Goal: Navigation & Orientation: Find specific page/section

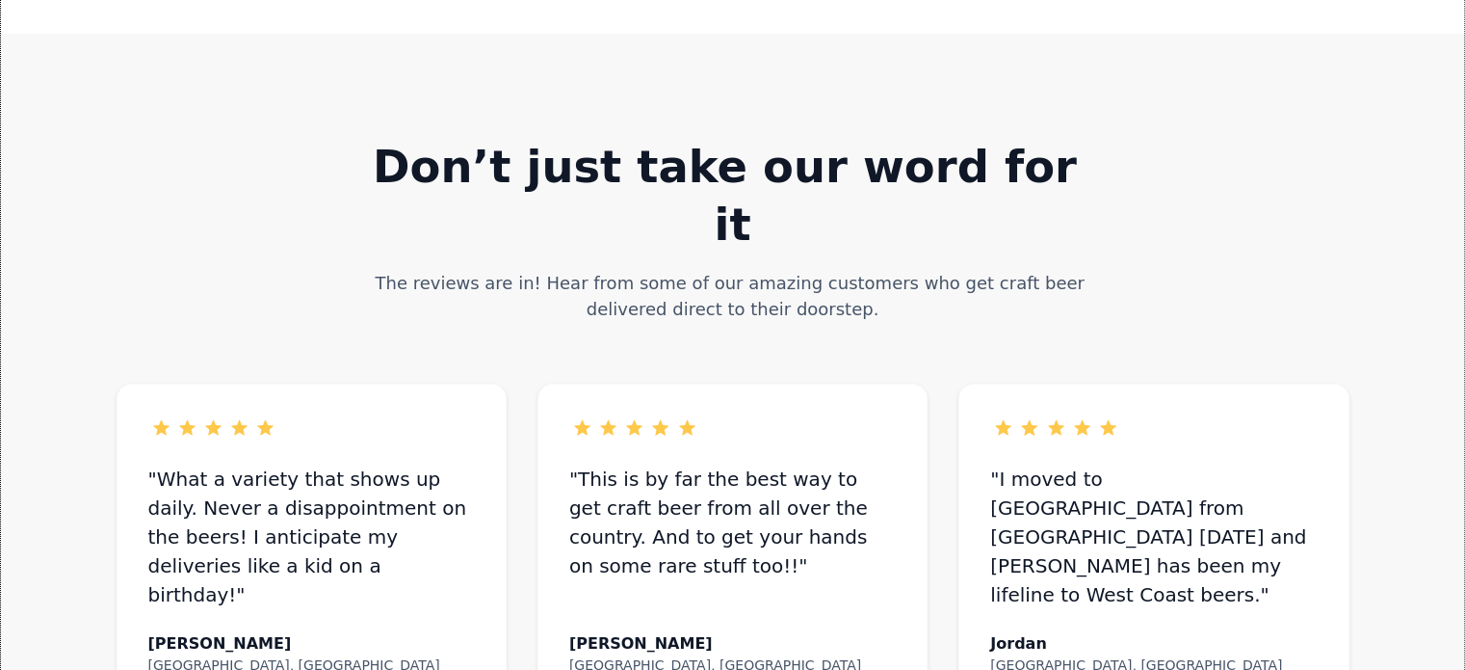
scroll to position [861, 0]
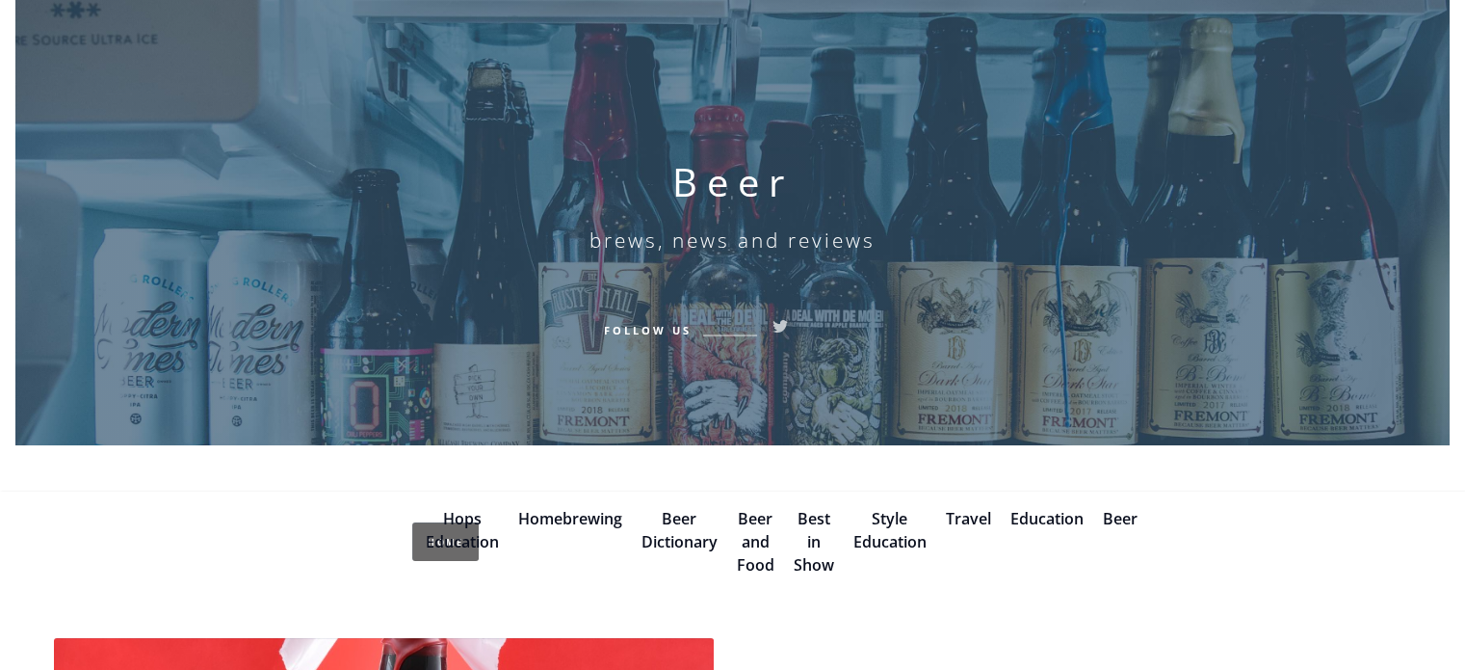
scroll to position [193, 0]
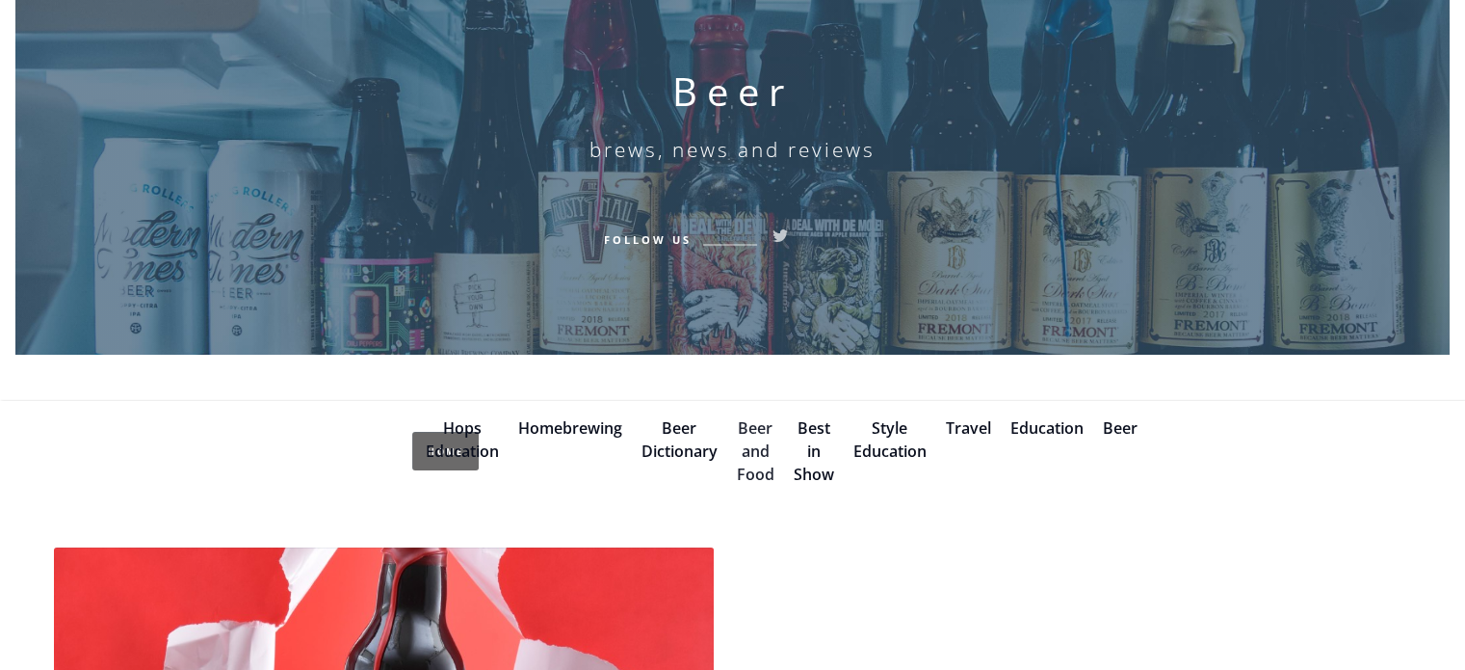
click at [750, 464] on link "Beer and Food" at bounding box center [756, 450] width 38 height 67
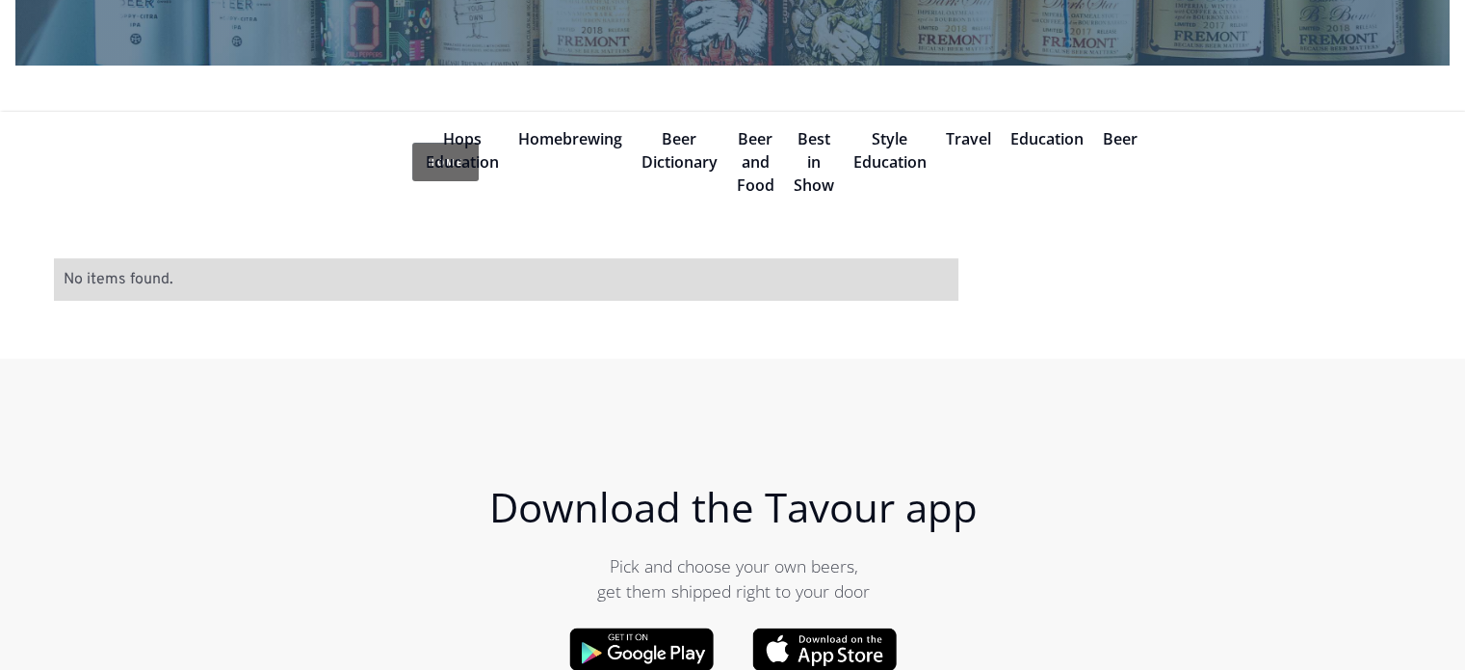
scroll to position [96, 0]
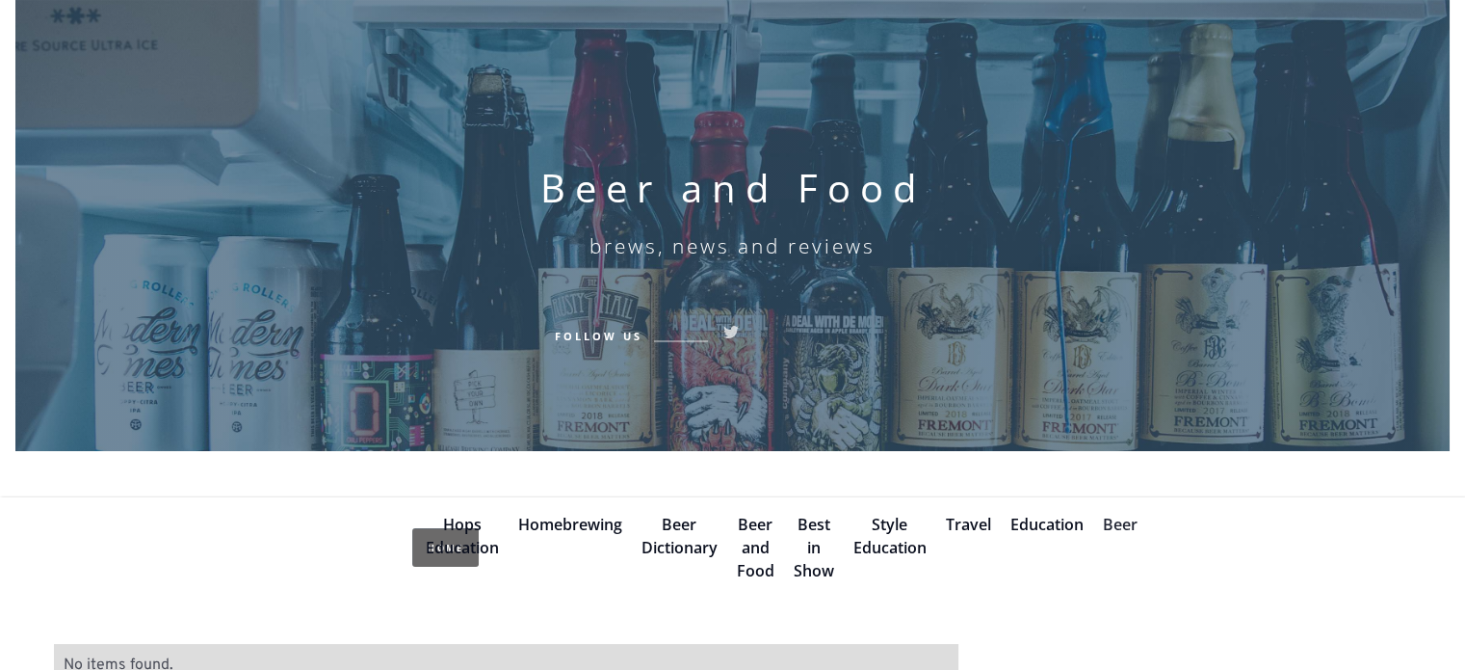
click at [1110, 524] on link "Beer" at bounding box center [1120, 523] width 35 height 21
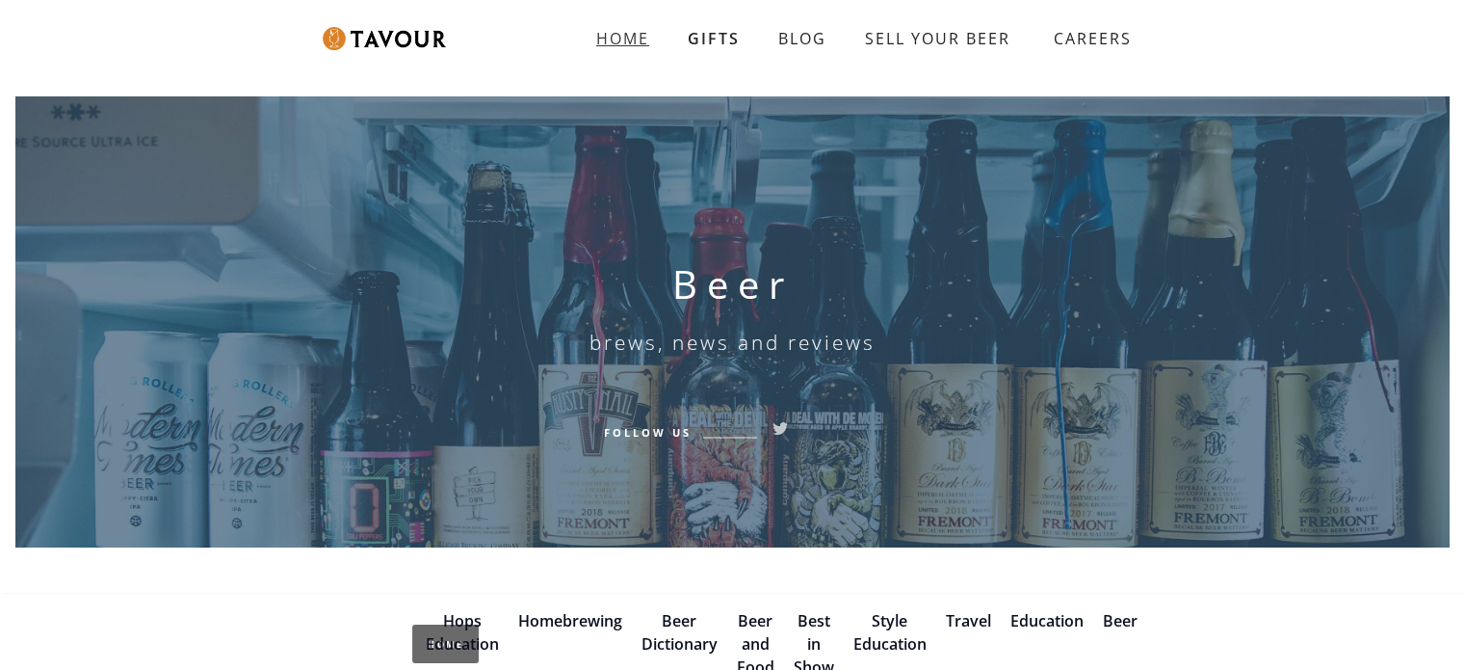
click at [624, 35] on strong "HOME" at bounding box center [622, 38] width 53 height 21
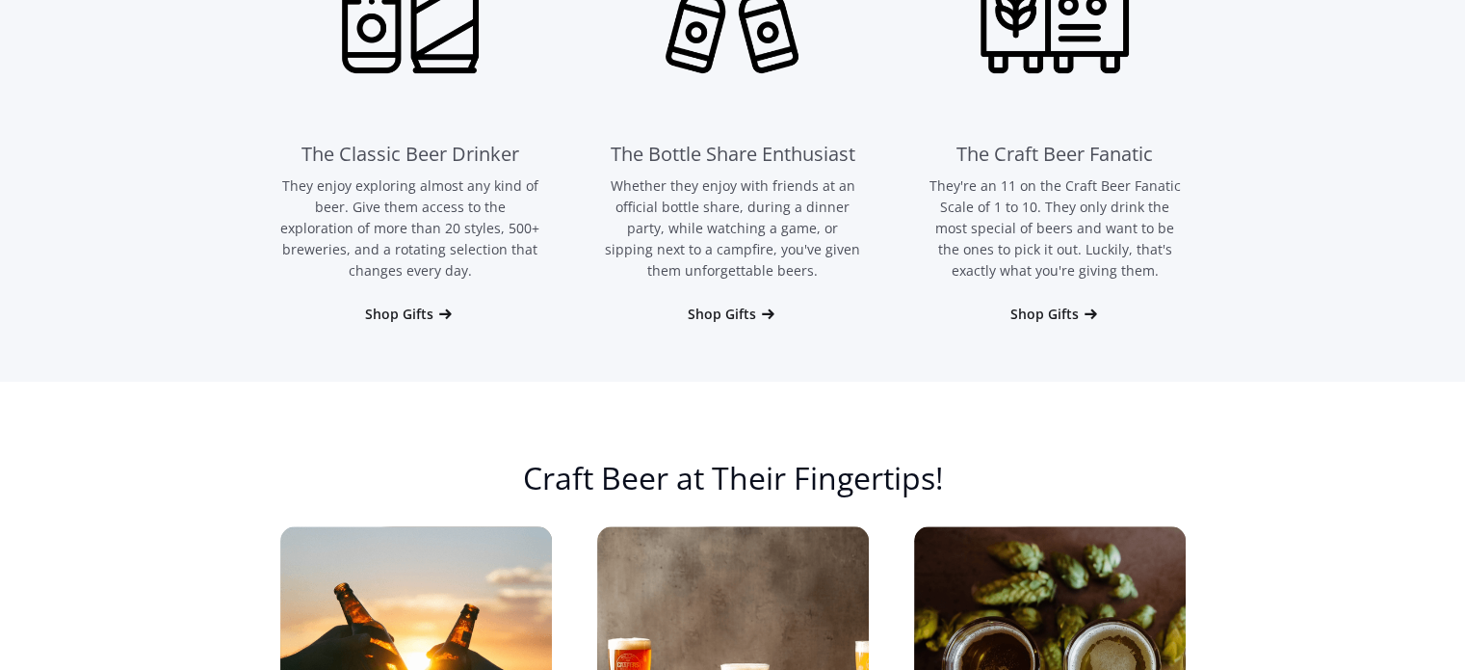
scroll to position [1541, 0]
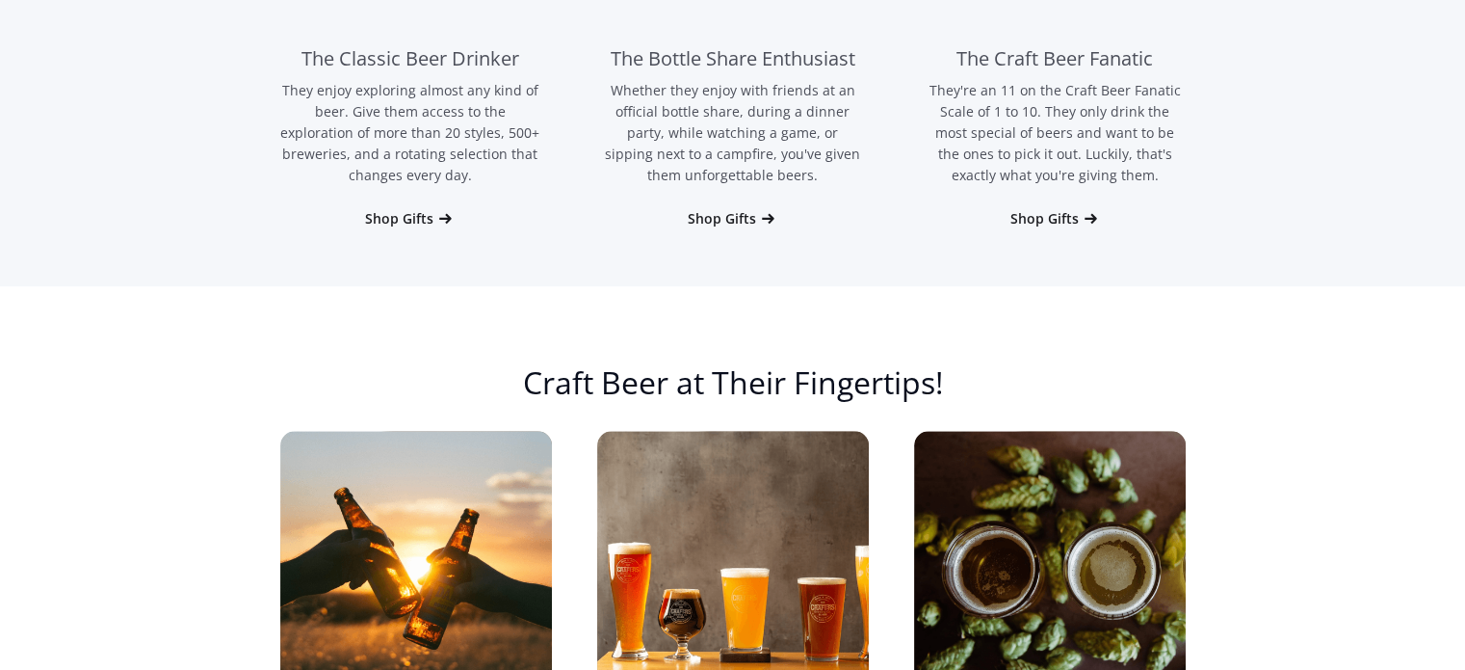
click at [434, 205] on div "The Classic Beer Drinker They enjoy exploring almost any kind of beer. Give the…" at bounding box center [410, 11] width 261 height 474
click at [416, 225] on div "Shop Gifts" at bounding box center [399, 218] width 68 height 19
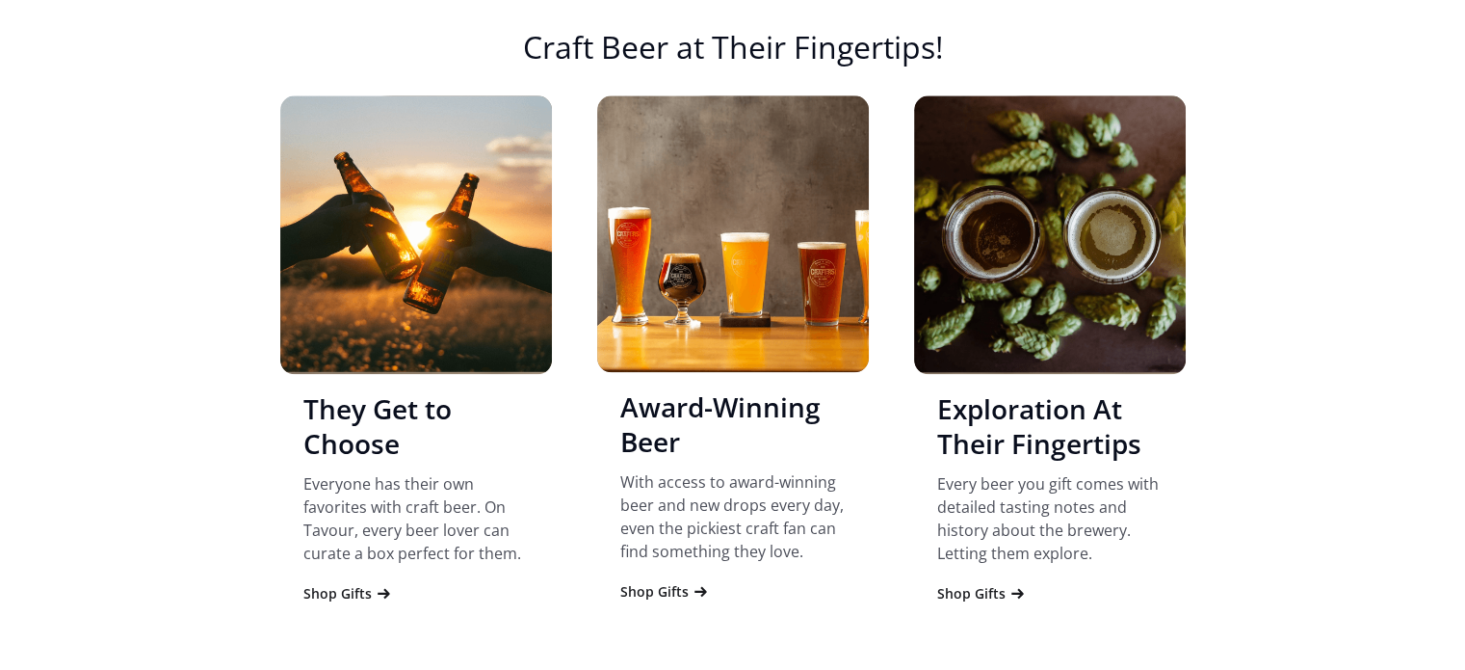
scroll to position [1923, 0]
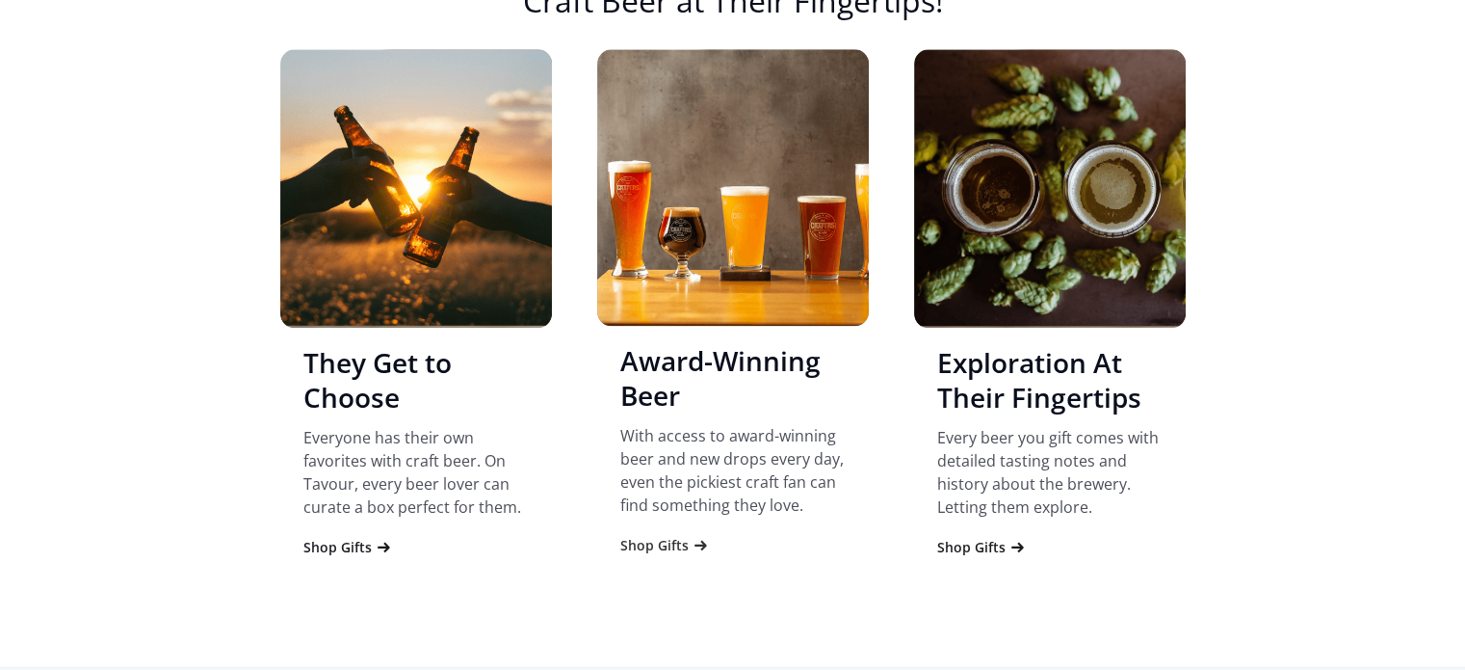
click at [664, 544] on div "Shop Gifts" at bounding box center [654, 545] width 68 height 19
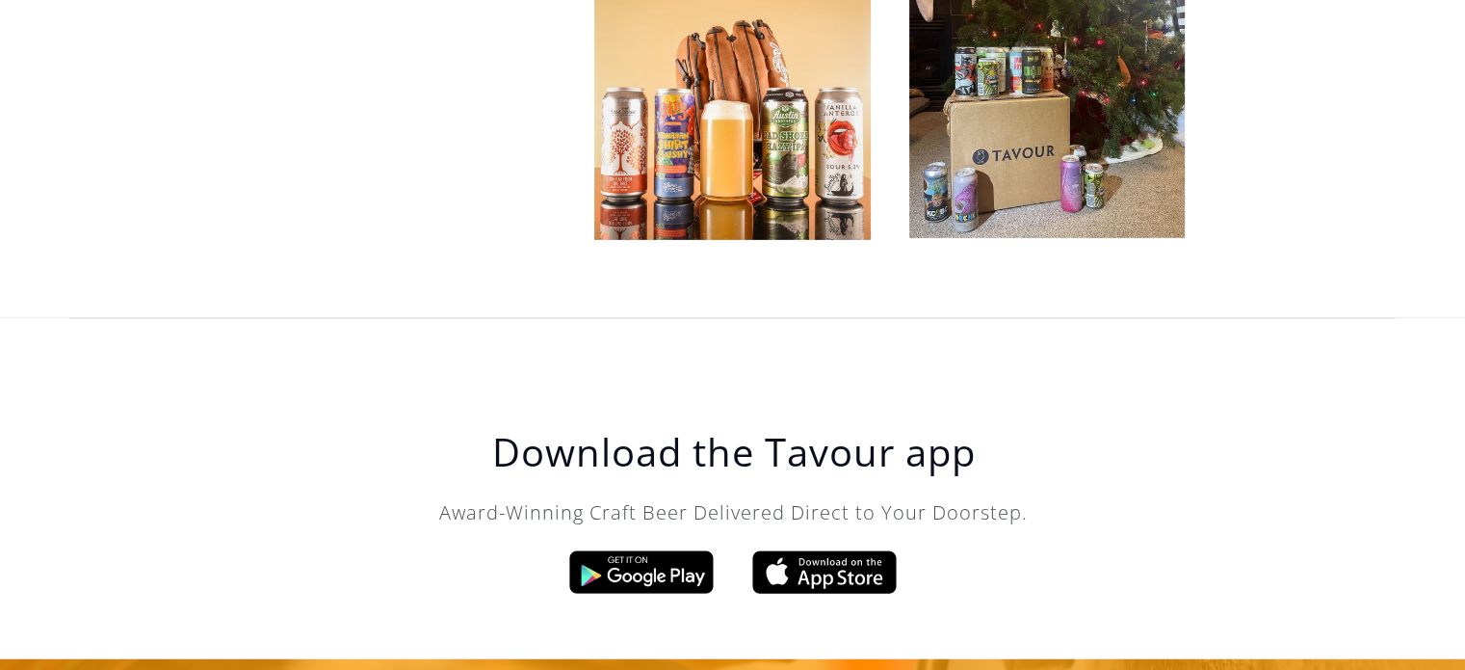
scroll to position [6154, 0]
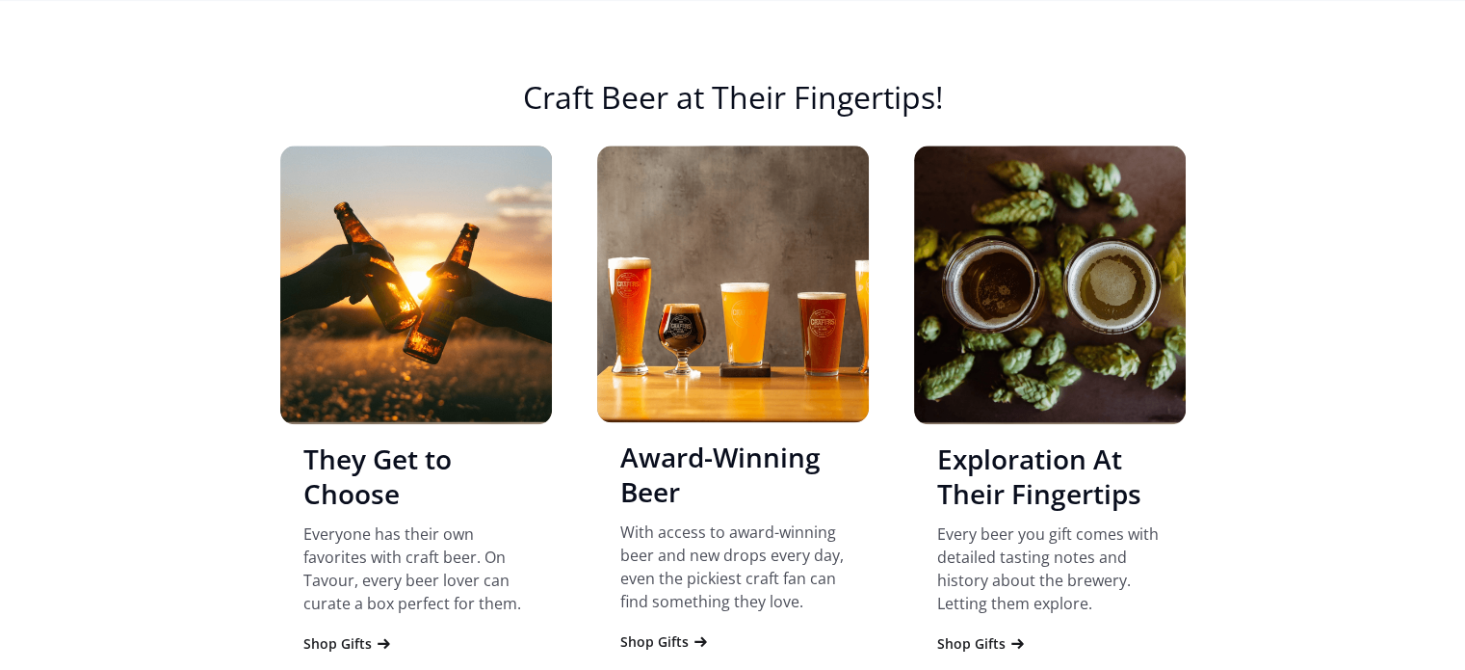
scroll to position [1541, 0]
